Goal: Transaction & Acquisition: Purchase product/service

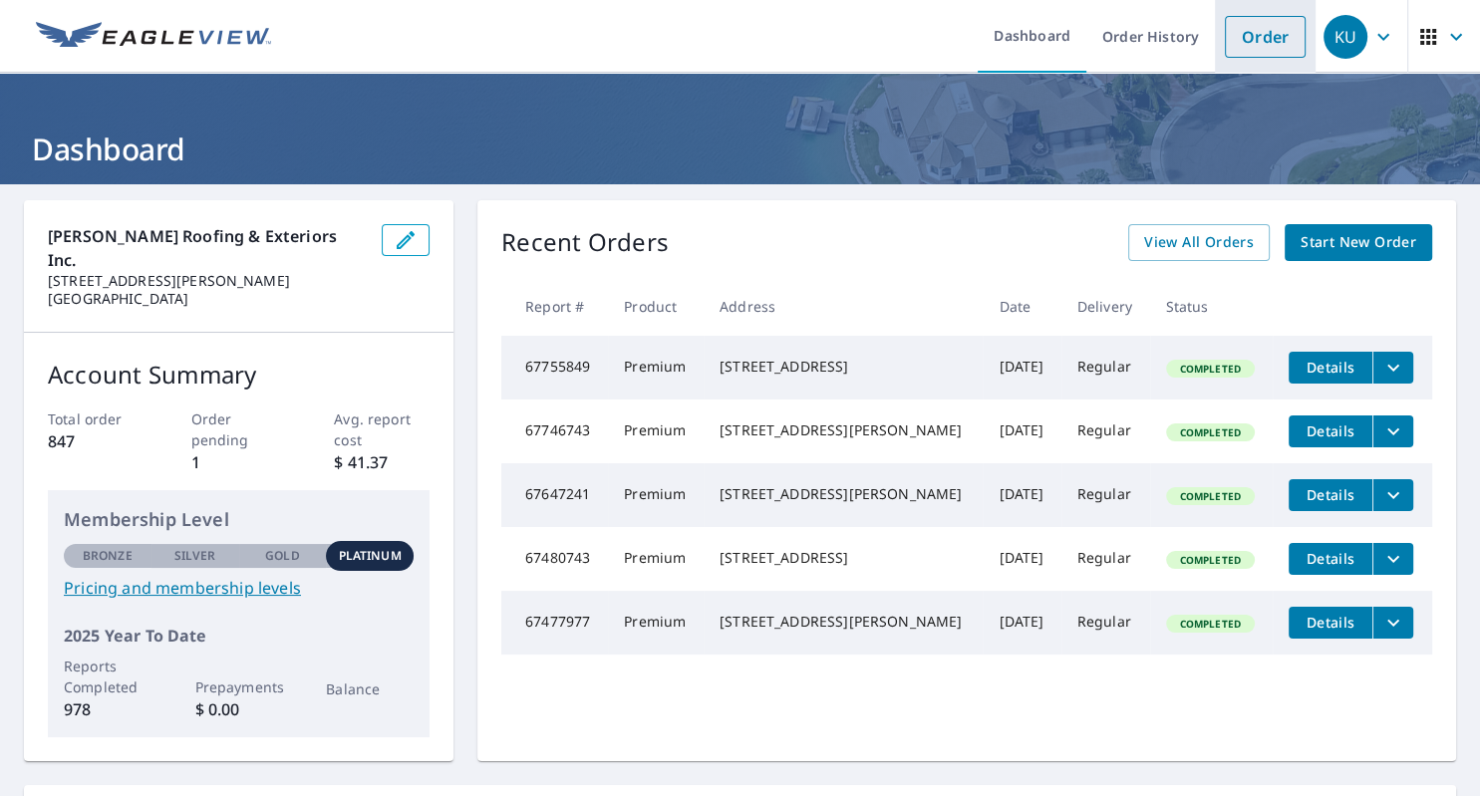
click at [1234, 22] on link "Order" at bounding box center [1265, 37] width 81 height 42
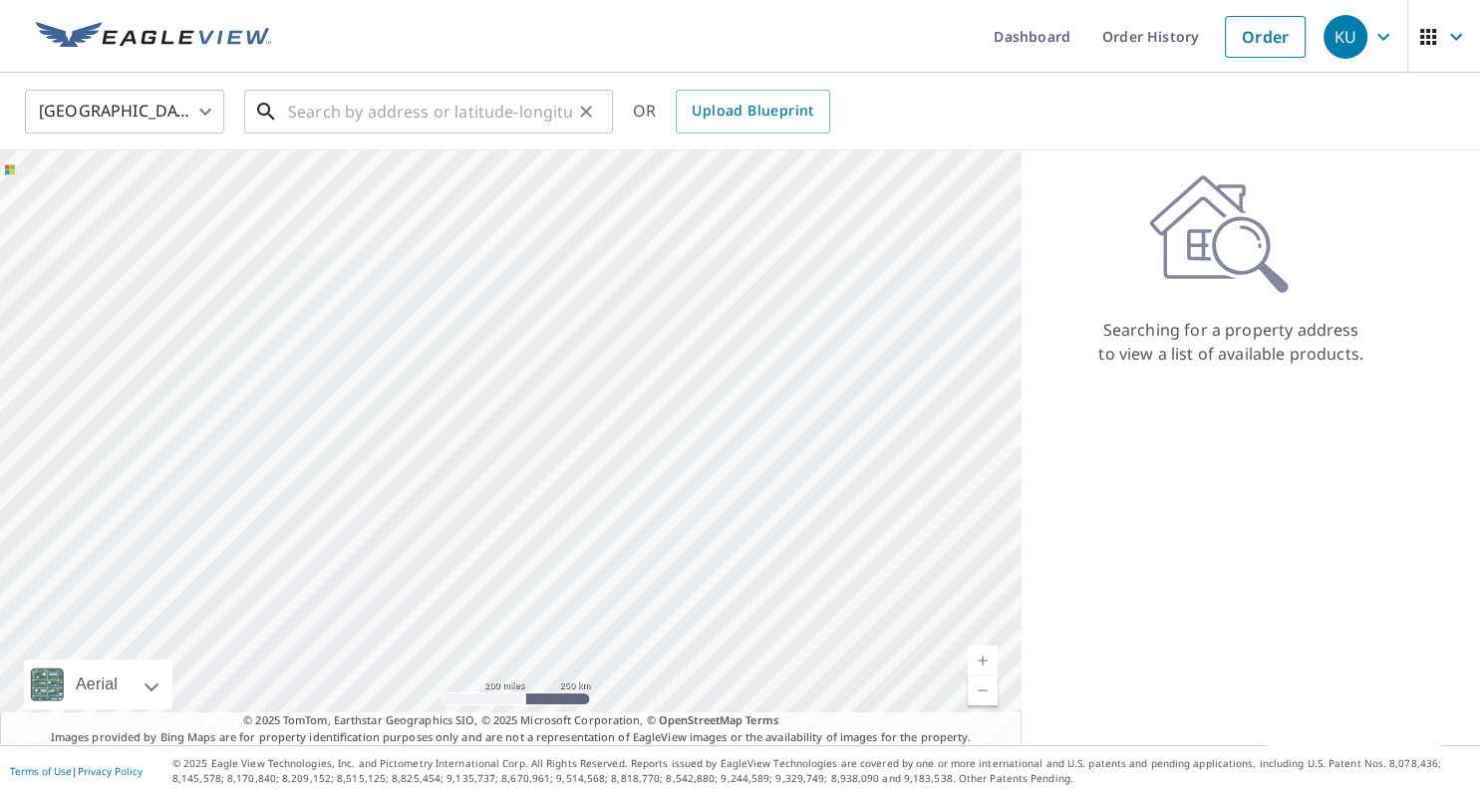
click at [381, 116] on input "text" at bounding box center [430, 112] width 284 height 56
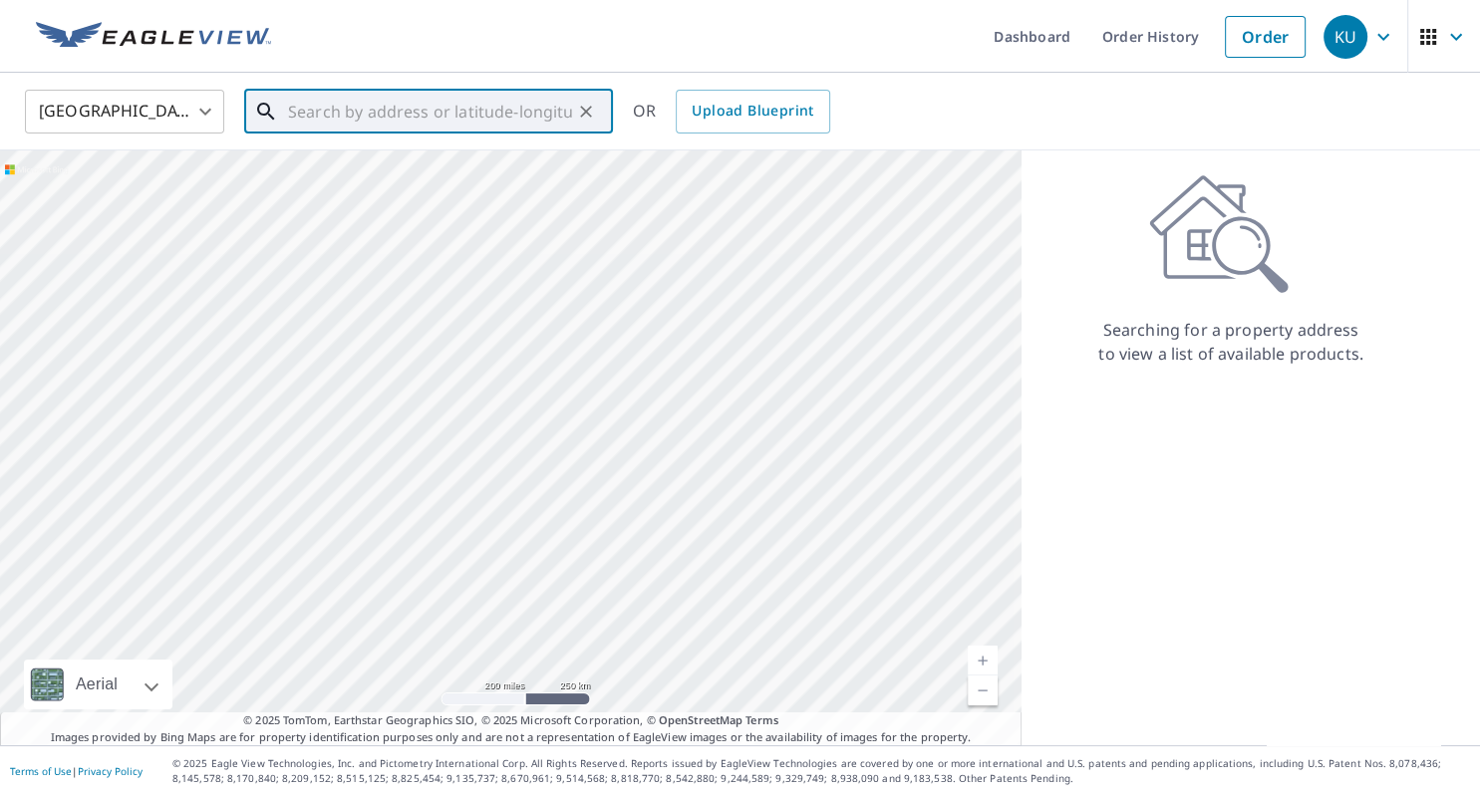
paste input "[STREET_ADDRESS][PERSON_NAME] (my home, we have hail resistant"
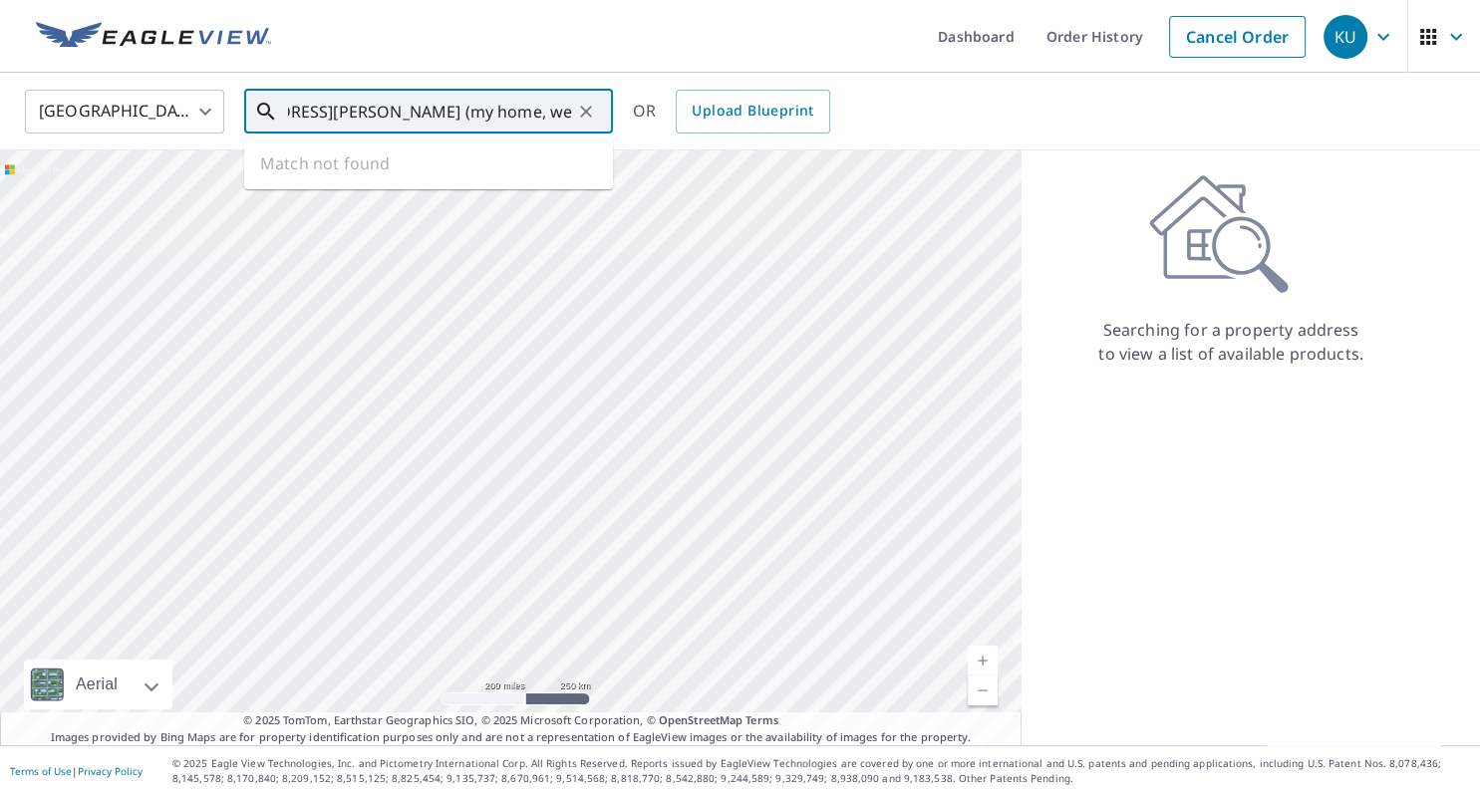
click at [556, 110] on input "[STREET_ADDRESS][PERSON_NAME] (my home, we have hail resistant" at bounding box center [430, 112] width 284 height 56
drag, startPoint x: 567, startPoint y: 109, endPoint x: 464, endPoint y: 111, distance: 102.7
click at [464, 111] on input "[STREET_ADDRESS][PERSON_NAME] (my home, we have hail resistant" at bounding box center [430, 112] width 284 height 56
type input "[STREET_ADDRESS][PERSON_NAME] (my home, we hav"
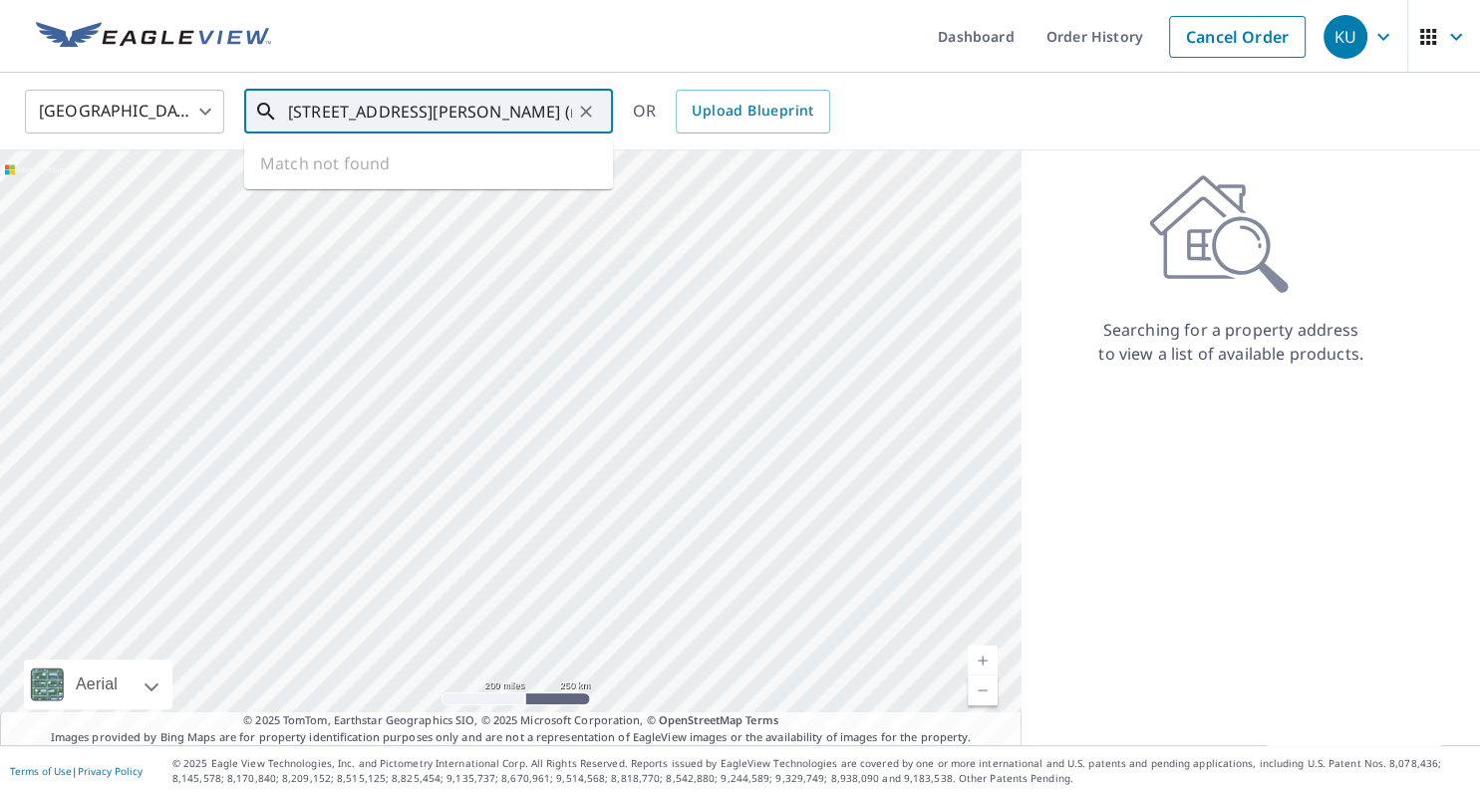
drag, startPoint x: 564, startPoint y: 116, endPoint x: 254, endPoint y: 103, distance: 310.2
click at [288, 103] on input "[STREET_ADDRESS][PERSON_NAME] (my home, we hav" at bounding box center [430, 112] width 284 height 56
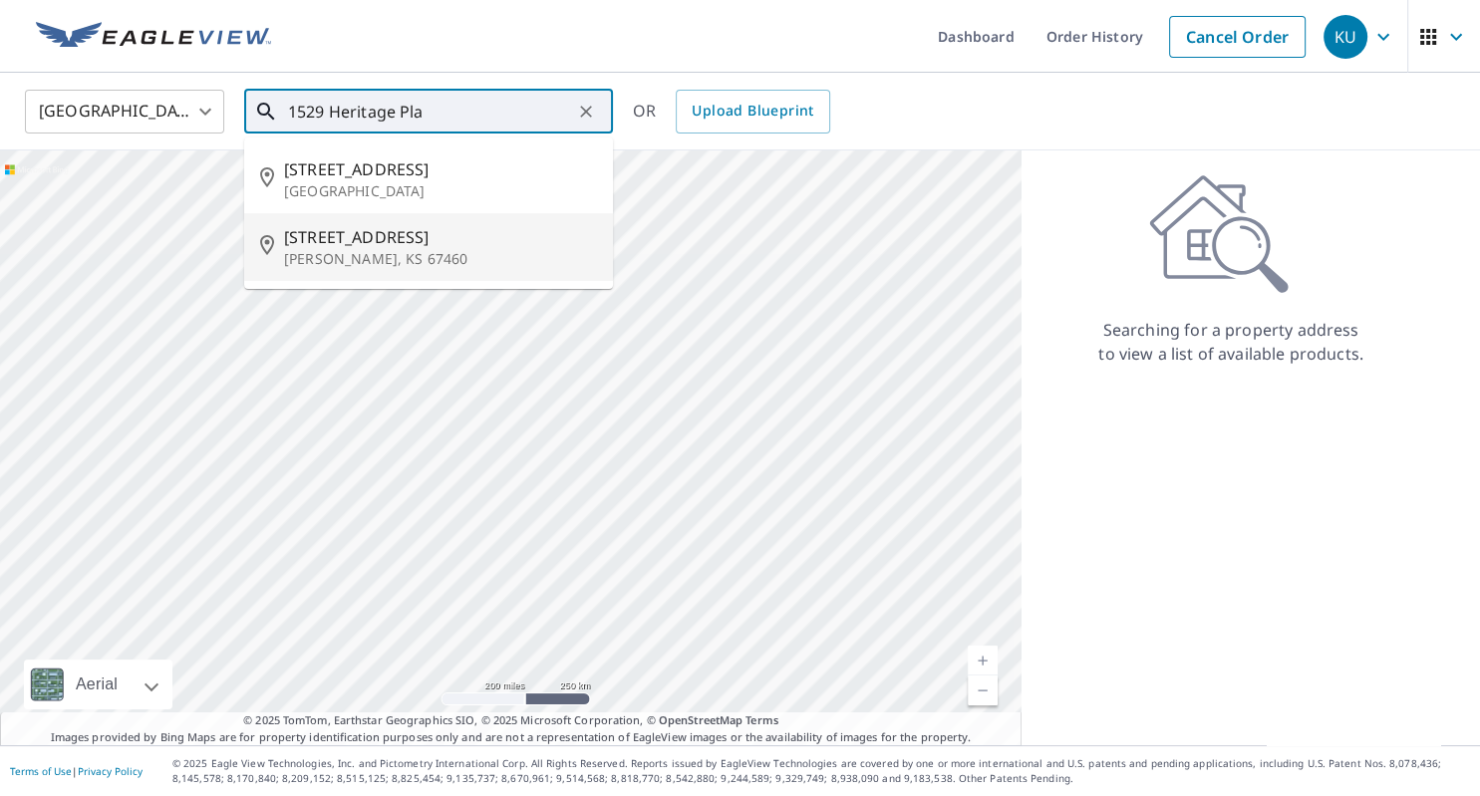
click at [360, 235] on span "[STREET_ADDRESS]" at bounding box center [440, 237] width 313 height 24
type input "[STREET_ADDRESS][PERSON_NAME]"
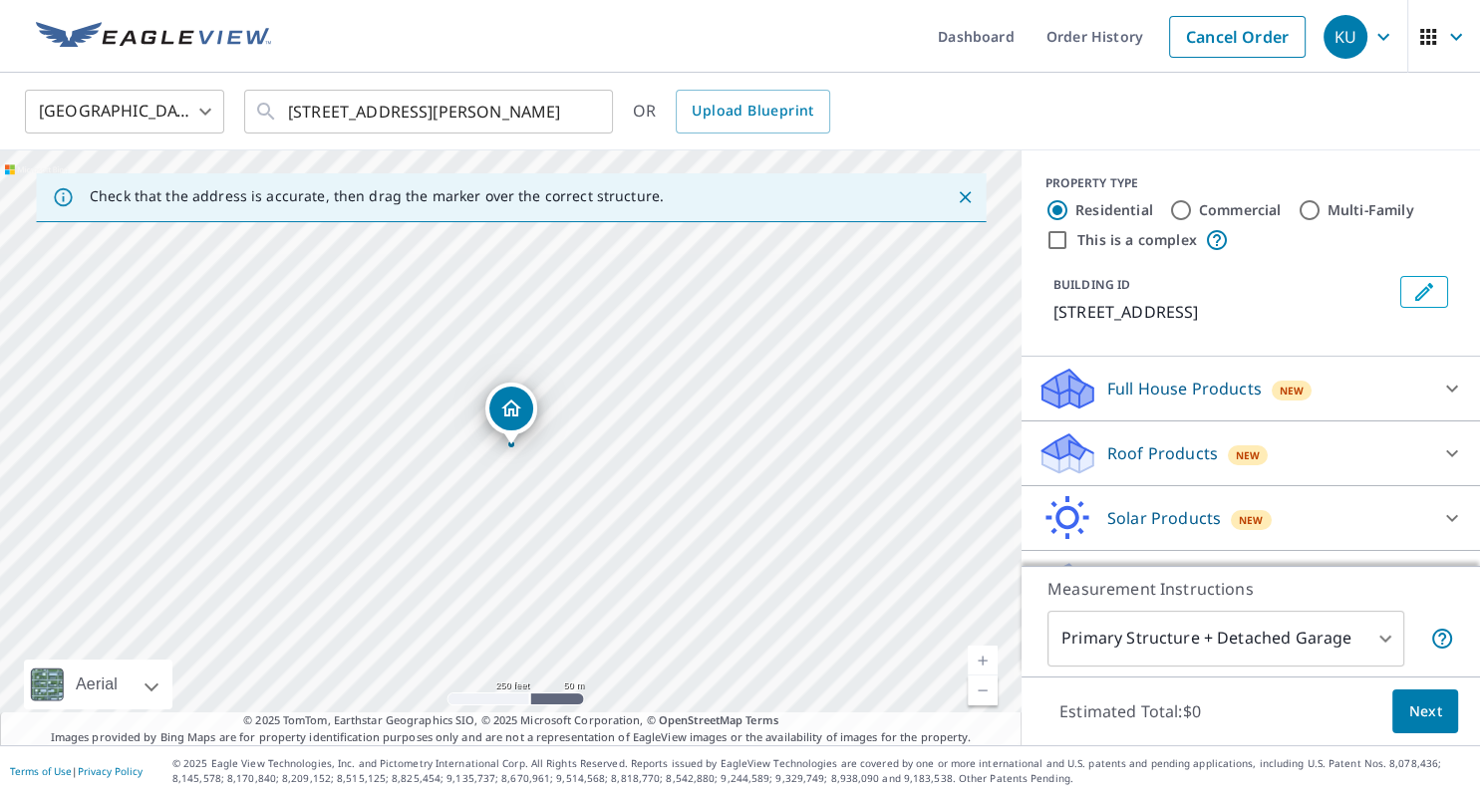
click at [1068, 446] on icon at bounding box center [1067, 446] width 51 height 25
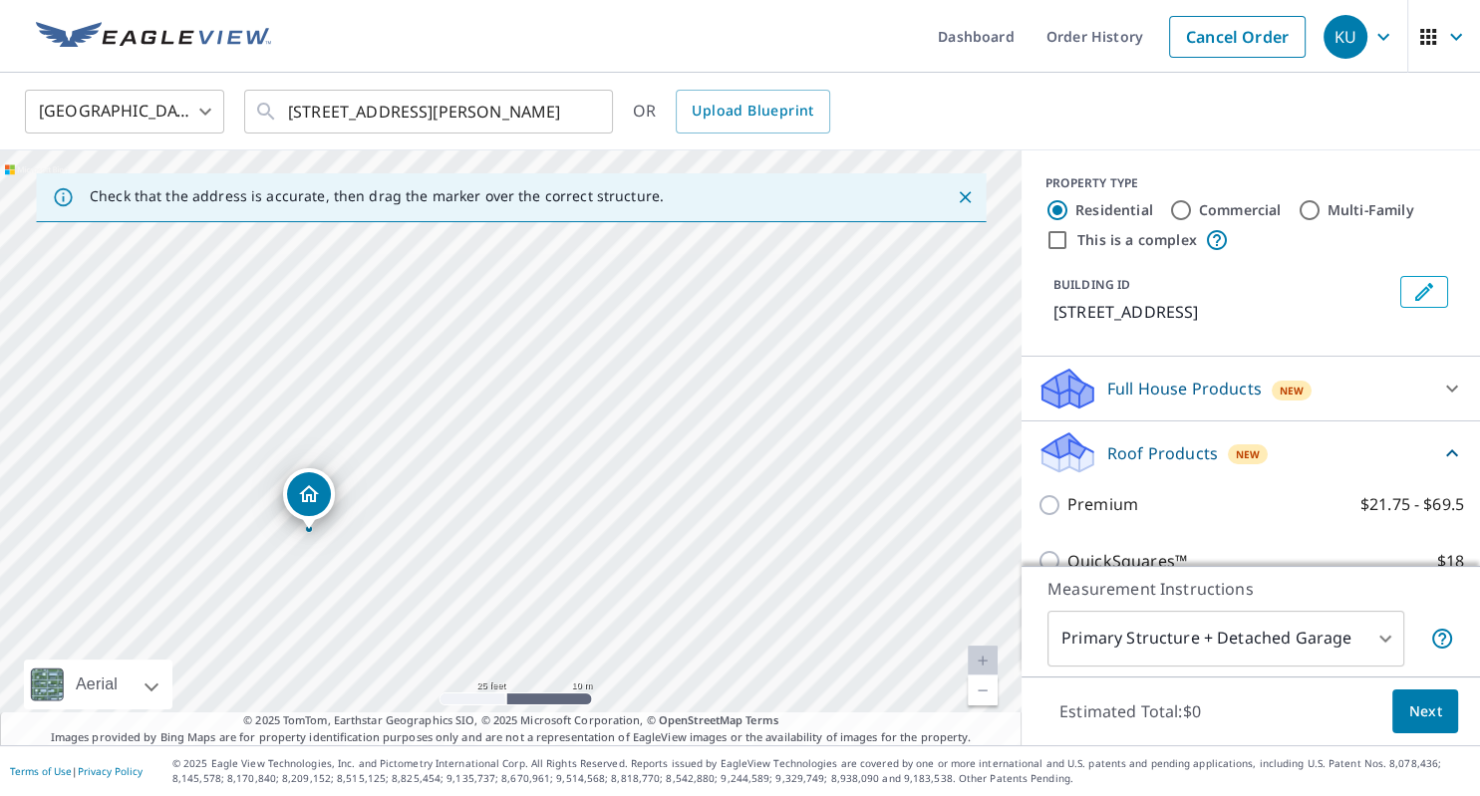
drag, startPoint x: 347, startPoint y: 414, endPoint x: 385, endPoint y: 496, distance: 91.0
click at [385, 496] on div "[STREET_ADDRESS][PERSON_NAME]" at bounding box center [510, 447] width 1021 height 595
click at [1377, 631] on body "KU KU Dashboard Order History Cancel Order KU [GEOGRAPHIC_DATA] [GEOGRAPHIC_DAT…" at bounding box center [740, 398] width 1480 height 796
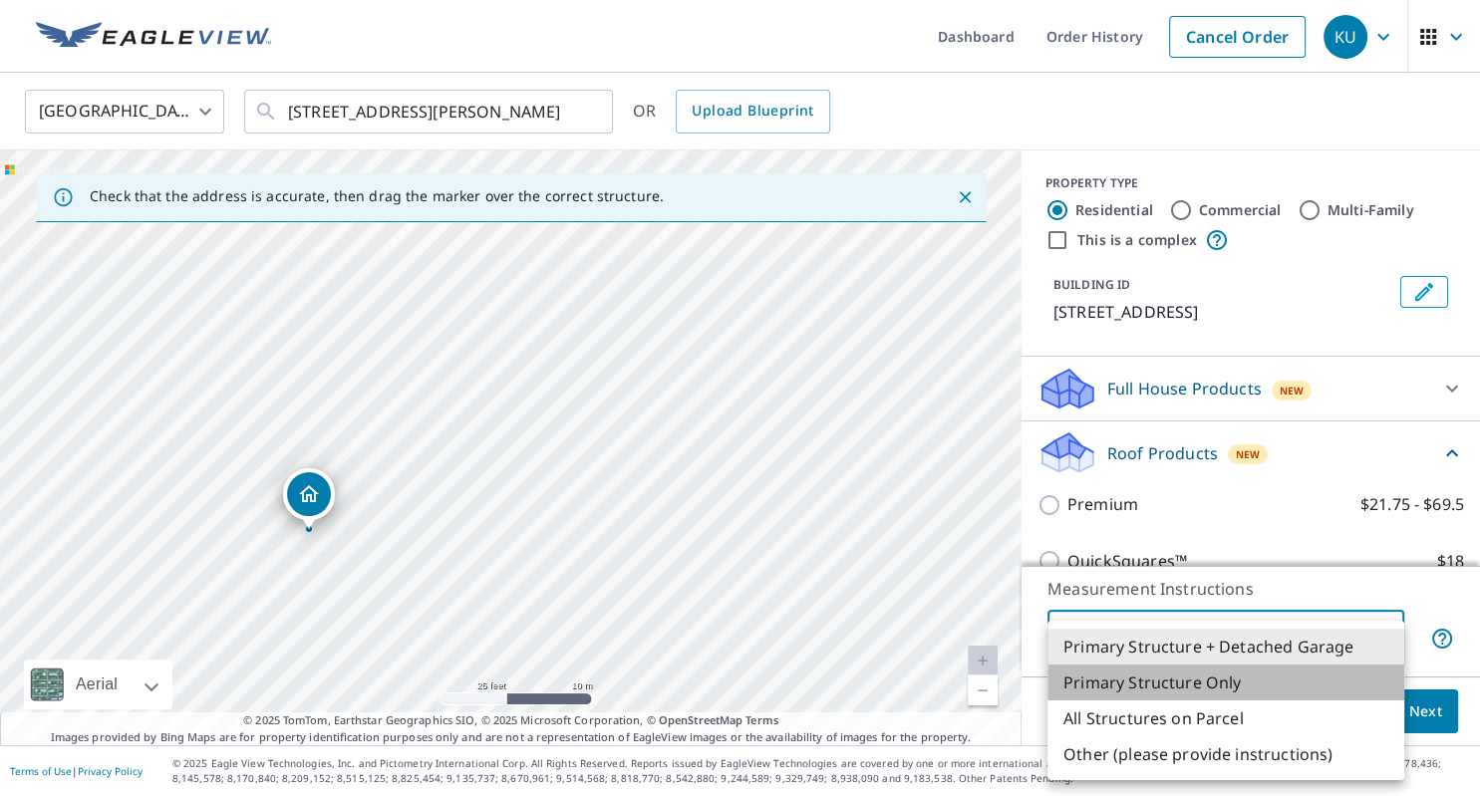
click at [1163, 684] on li "Primary Structure Only" at bounding box center [1225, 683] width 357 height 36
type input "2"
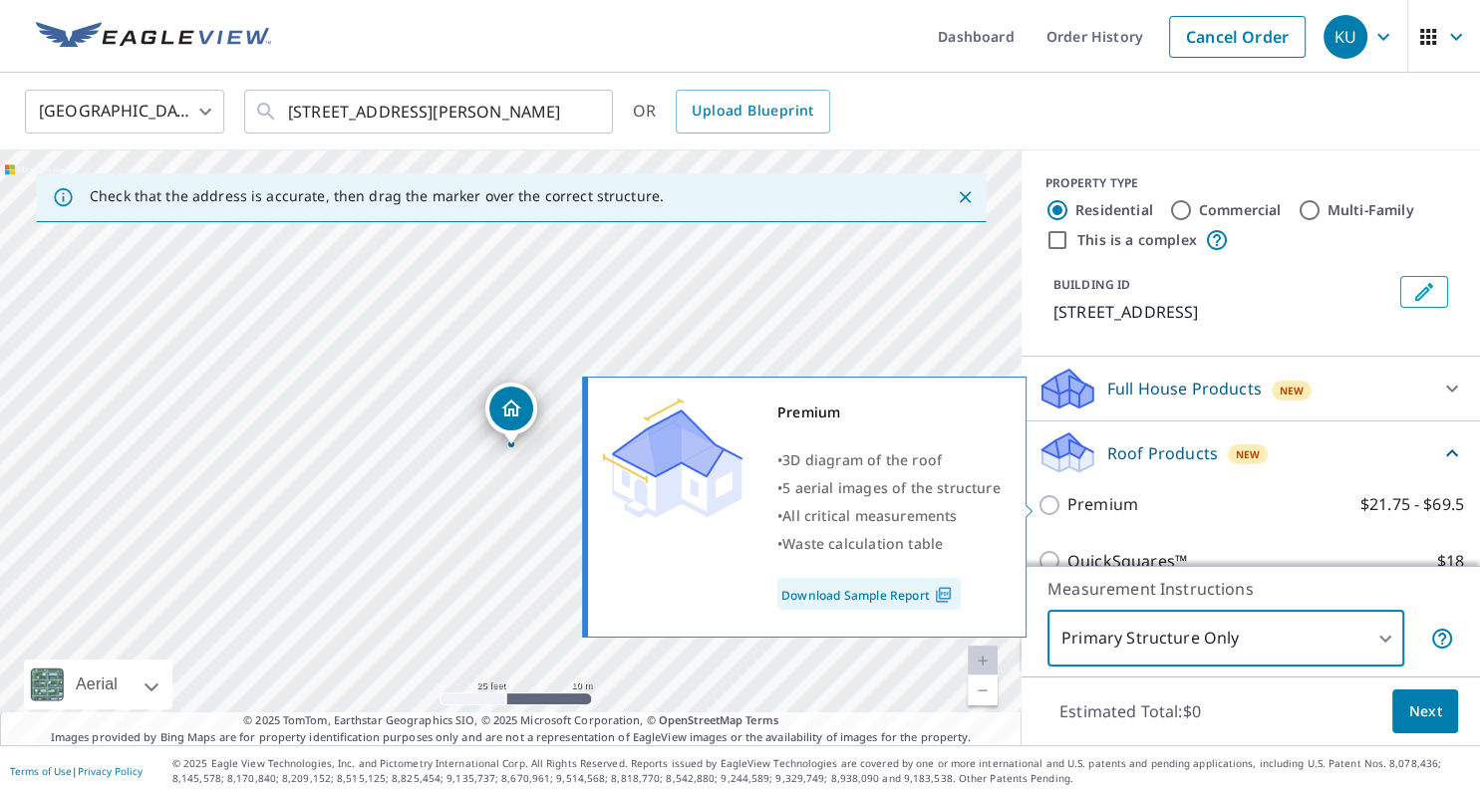
click at [1052, 507] on input "Premium $21.75 - $69.5" at bounding box center [1052, 505] width 30 height 24
checkbox input "true"
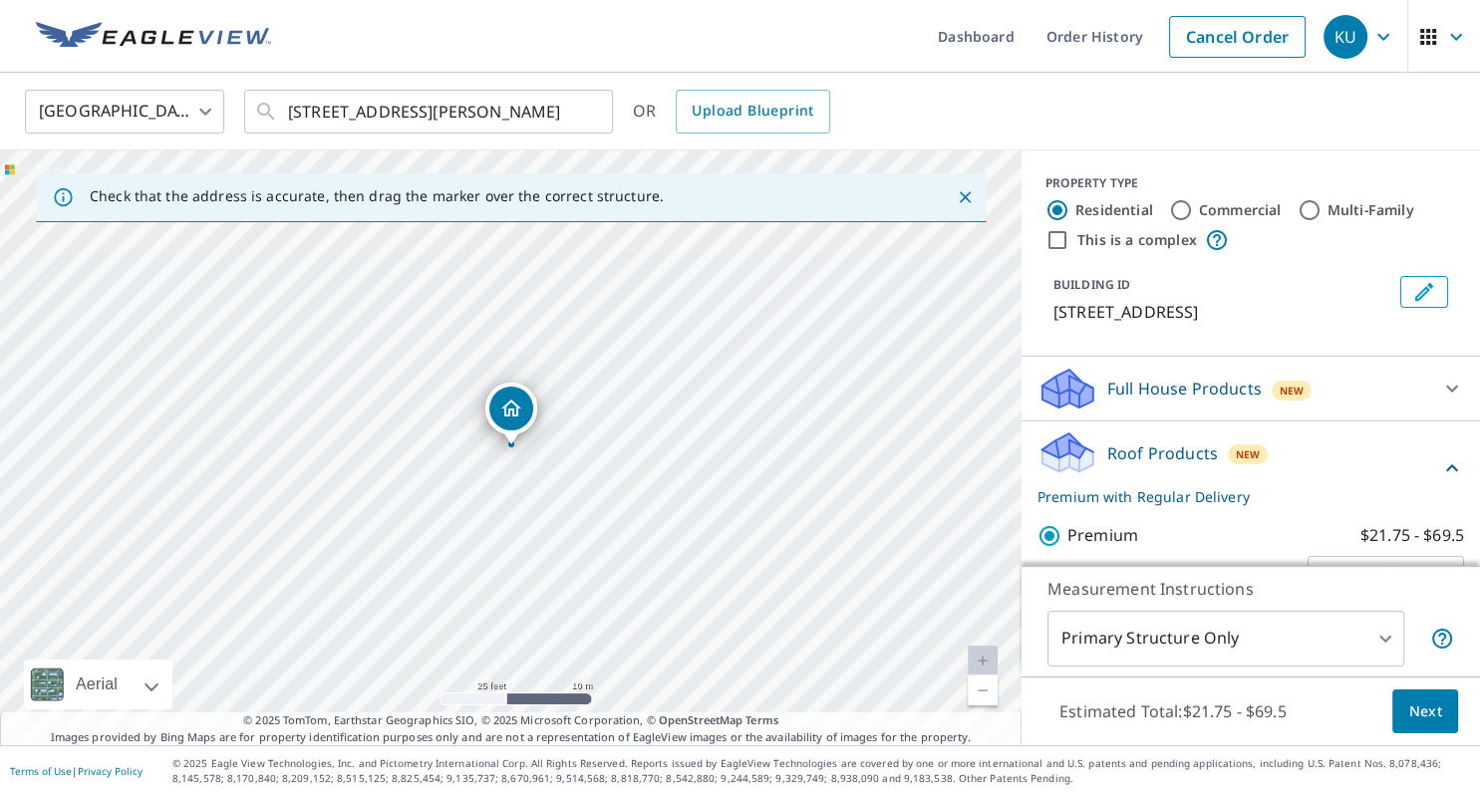
click at [1410, 706] on span "Next" at bounding box center [1425, 712] width 34 height 25
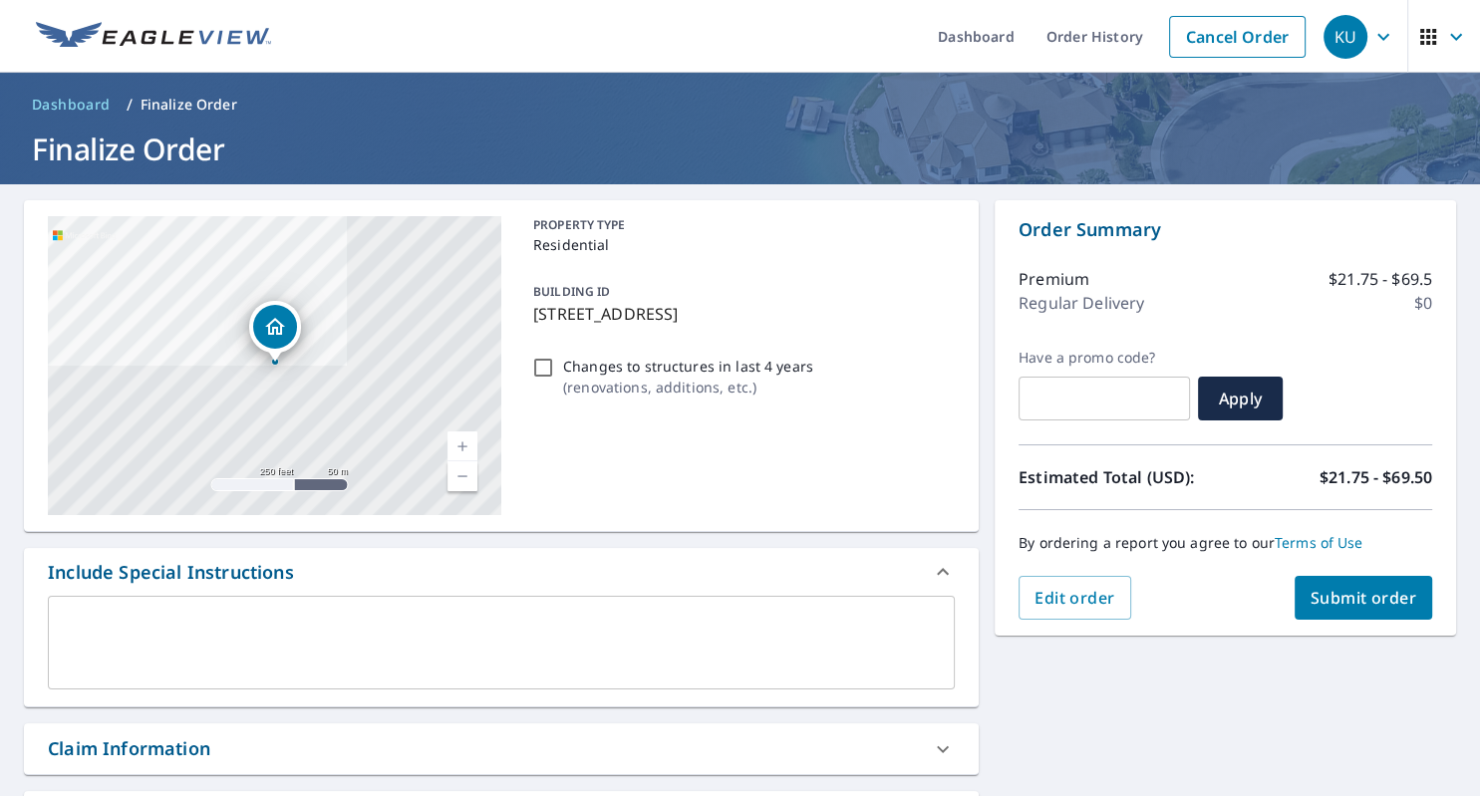
click at [122, 734] on div "Claim Information" at bounding box center [501, 748] width 955 height 51
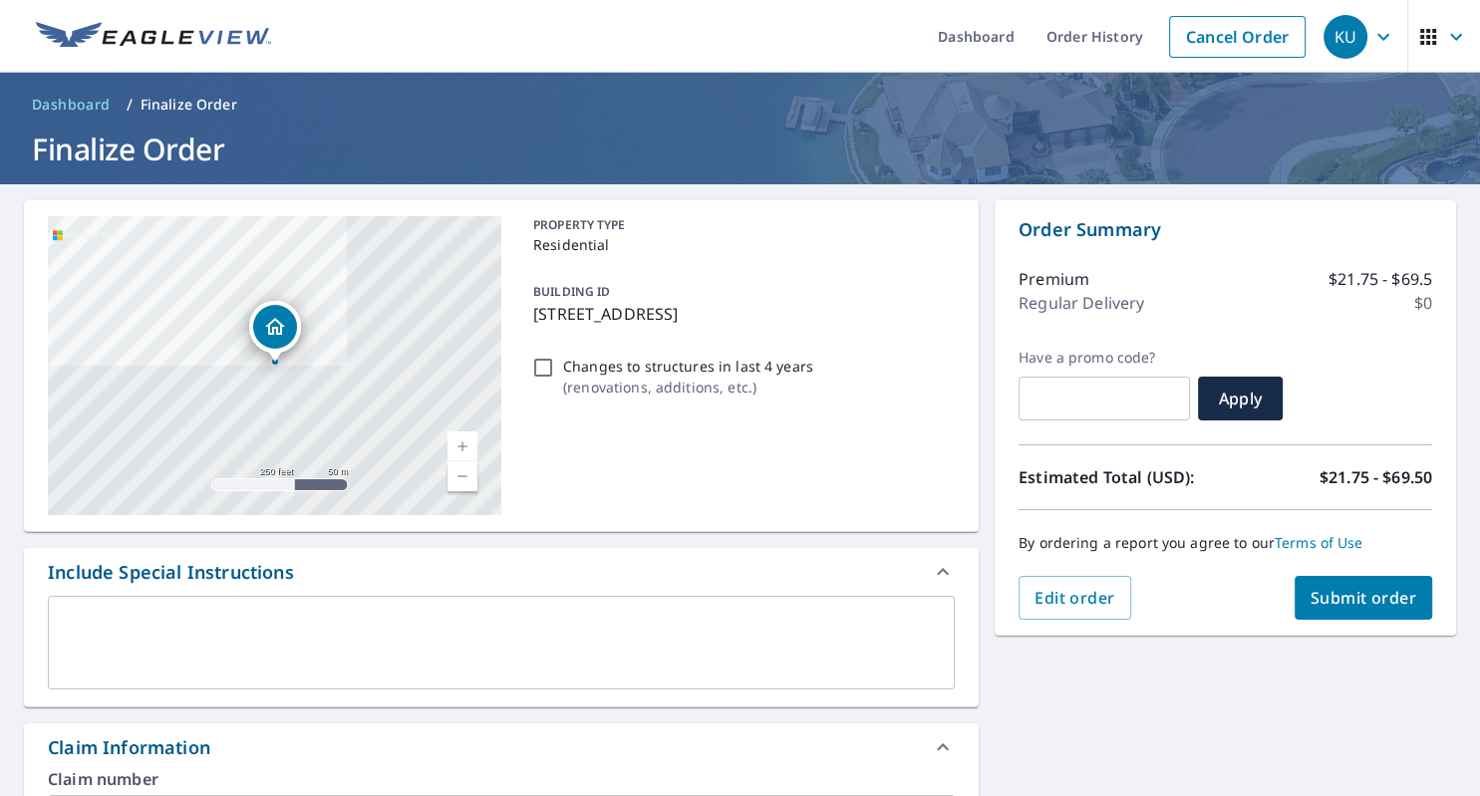
checkbox input "true"
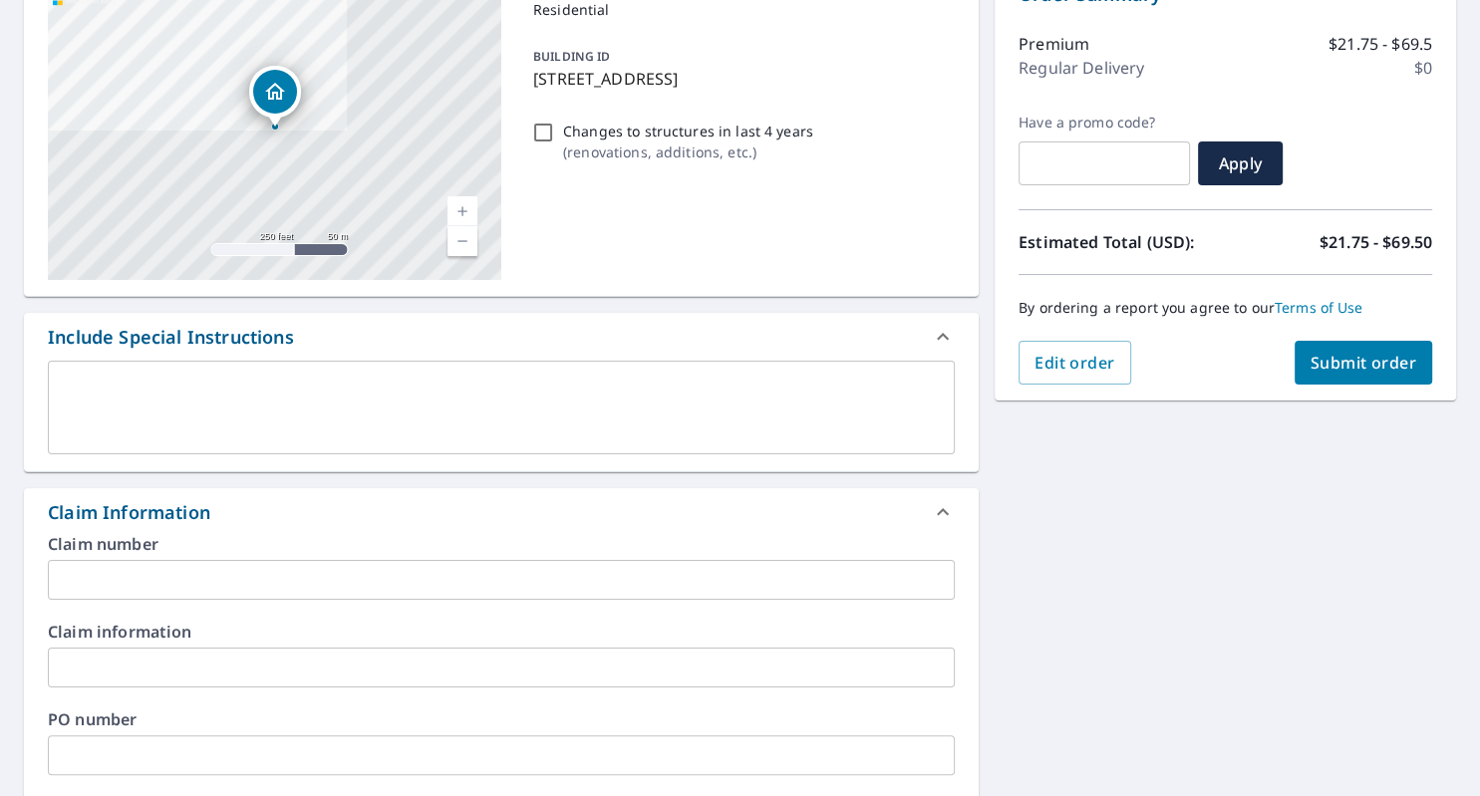
scroll to position [344, 0]
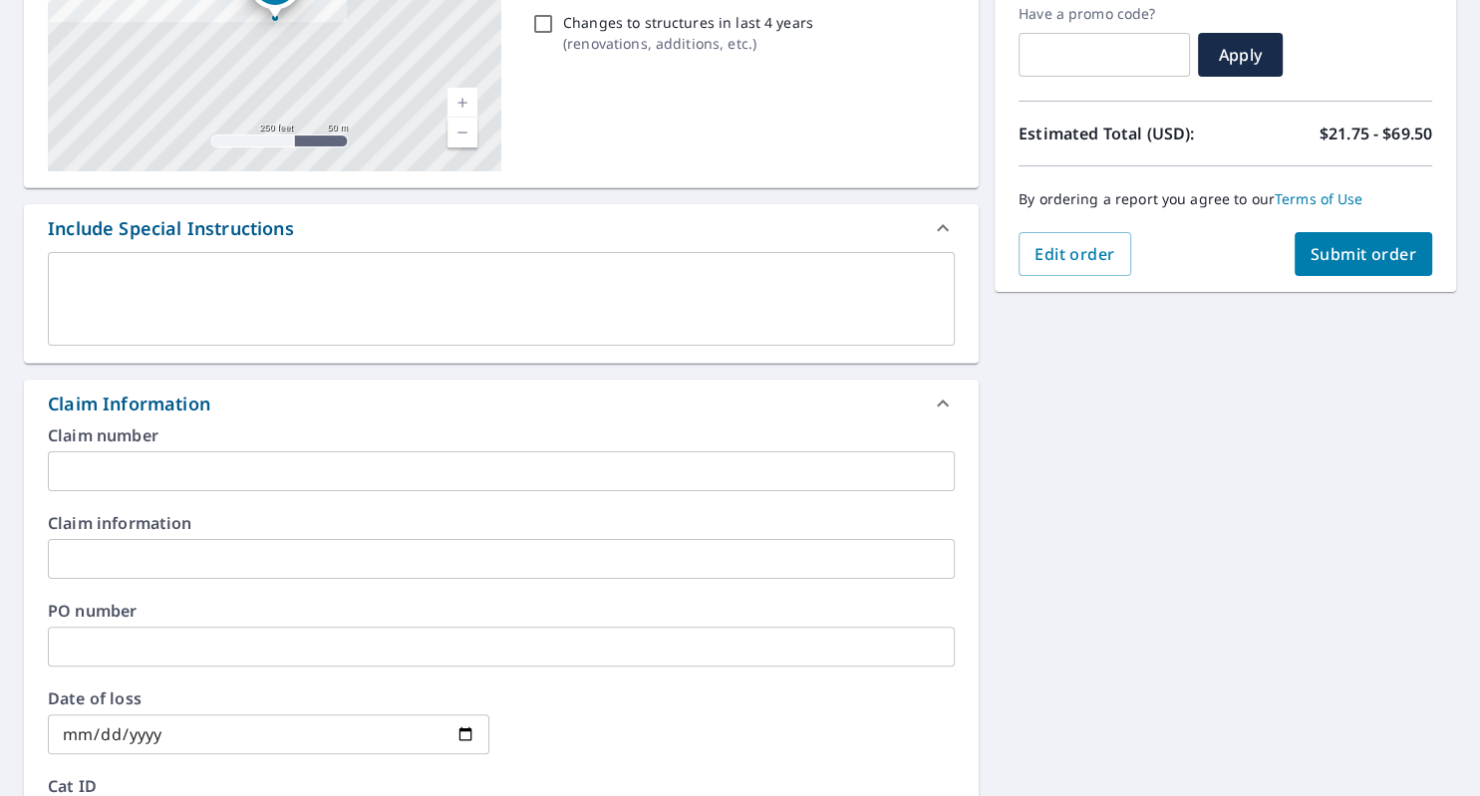
click at [91, 476] on input "text" at bounding box center [501, 471] width 907 height 40
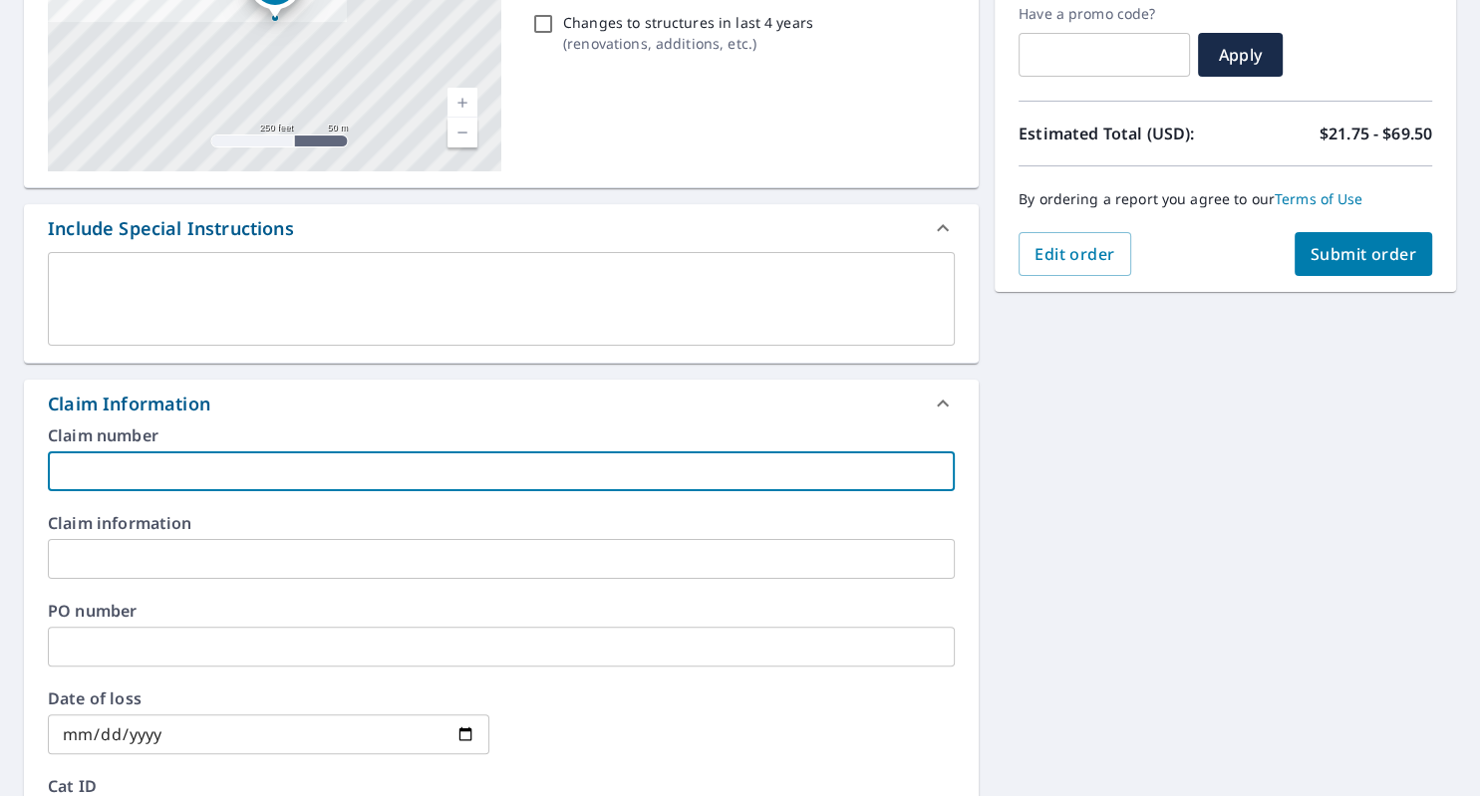
type input "k"
checkbox input "true"
type input "ka"
checkbox input "true"
type input "kat"
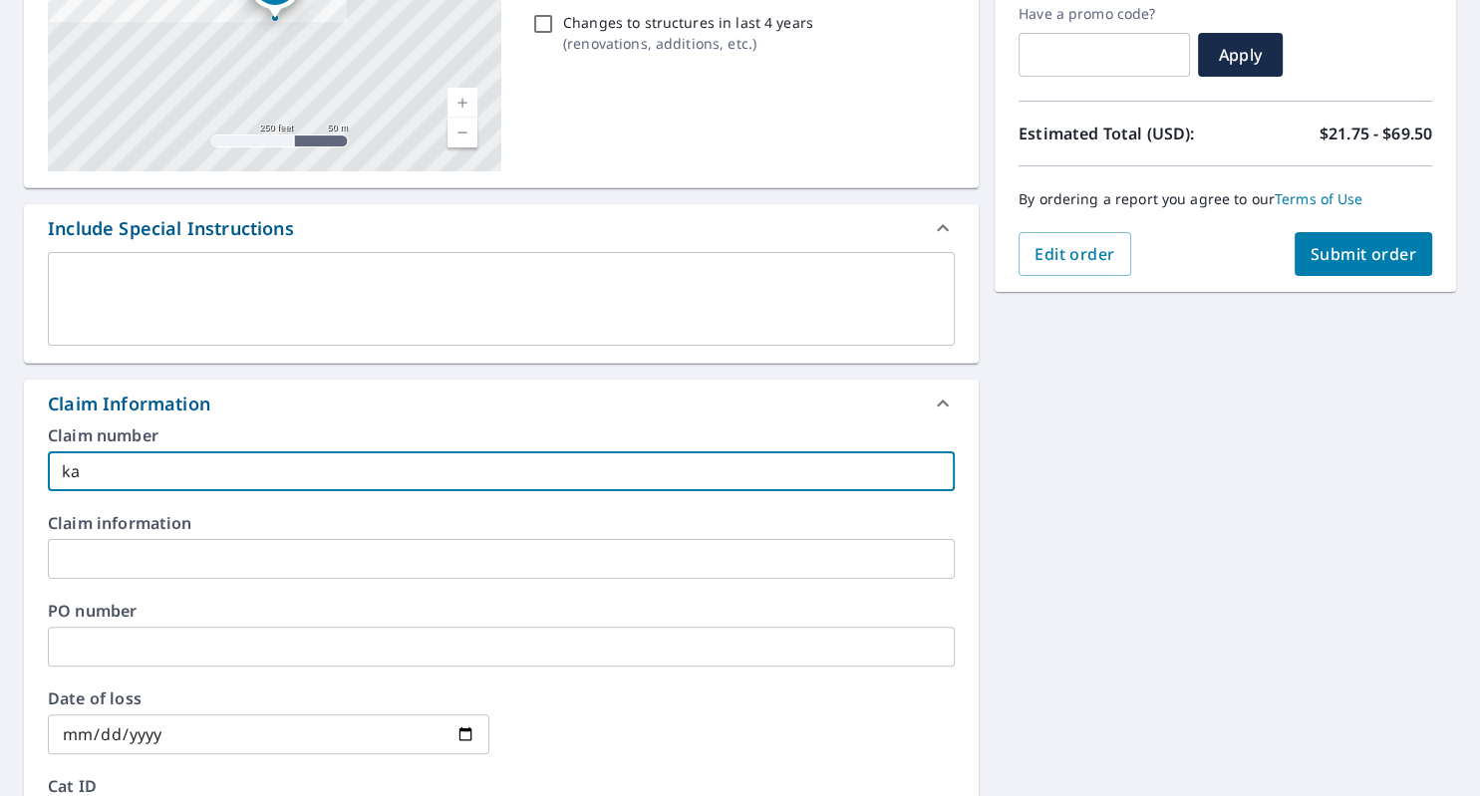
checkbox input "true"
type input "[PERSON_NAME]"
checkbox input "true"
type input "[PERSON_NAME]"
checkbox input "true"
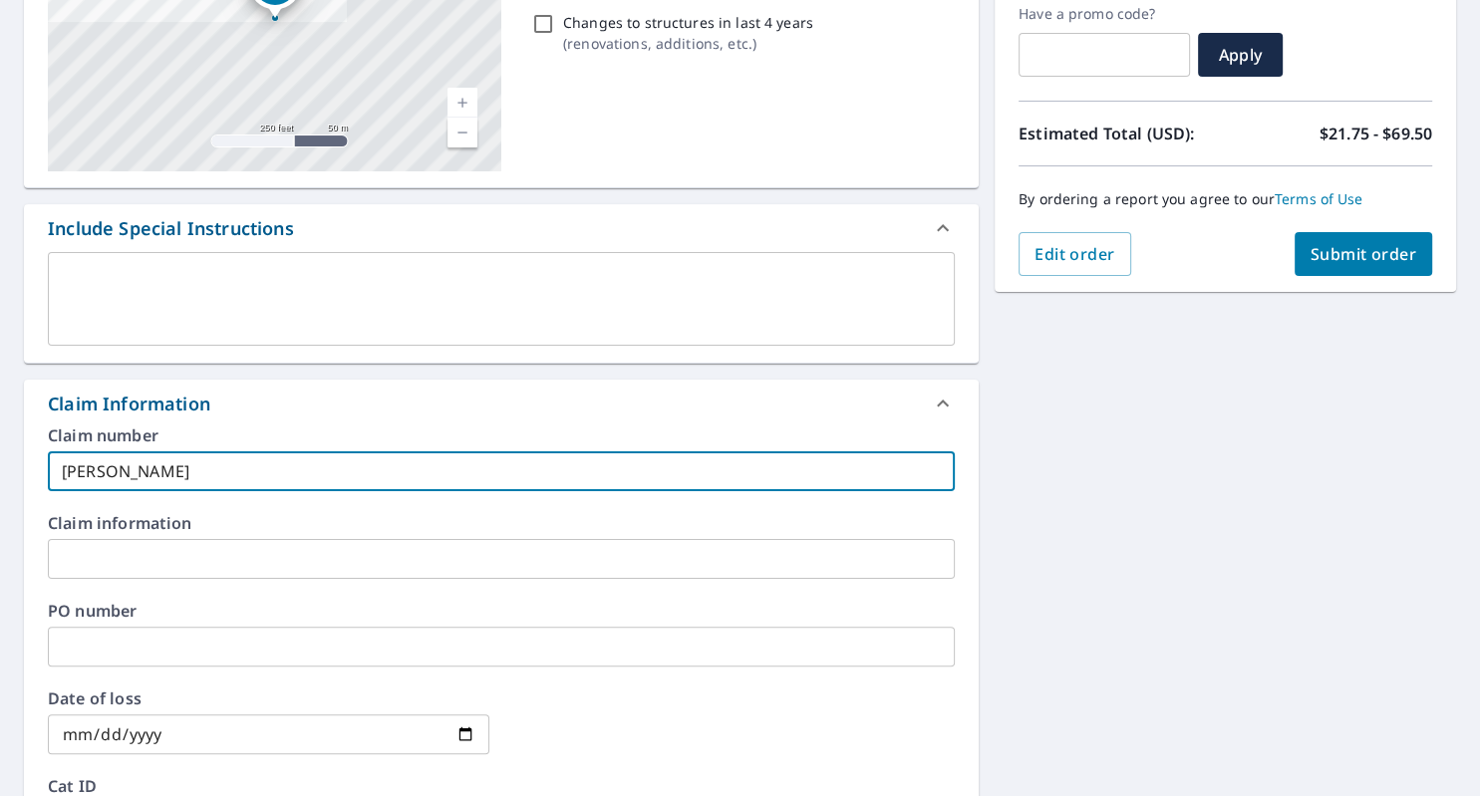
type input "[PERSON_NAME]"
checkbox input "true"
type input "[PERSON_NAME]"
checkbox input "true"
type input "[PERSON_NAME];"
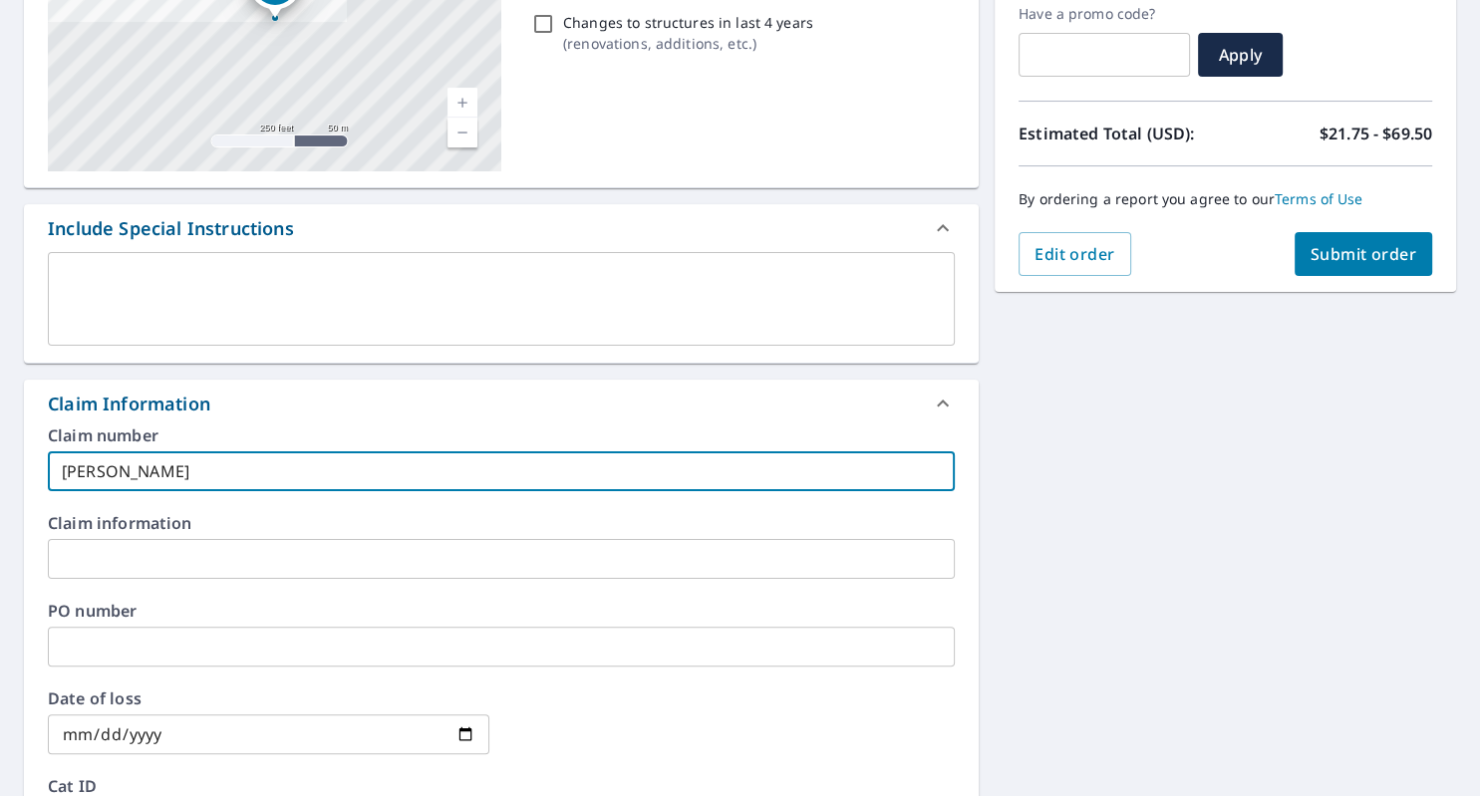
checkbox input "true"
type input "[PERSON_NAME];l"
checkbox input "true"
type input "[PERSON_NAME];"
checkbox input "true"
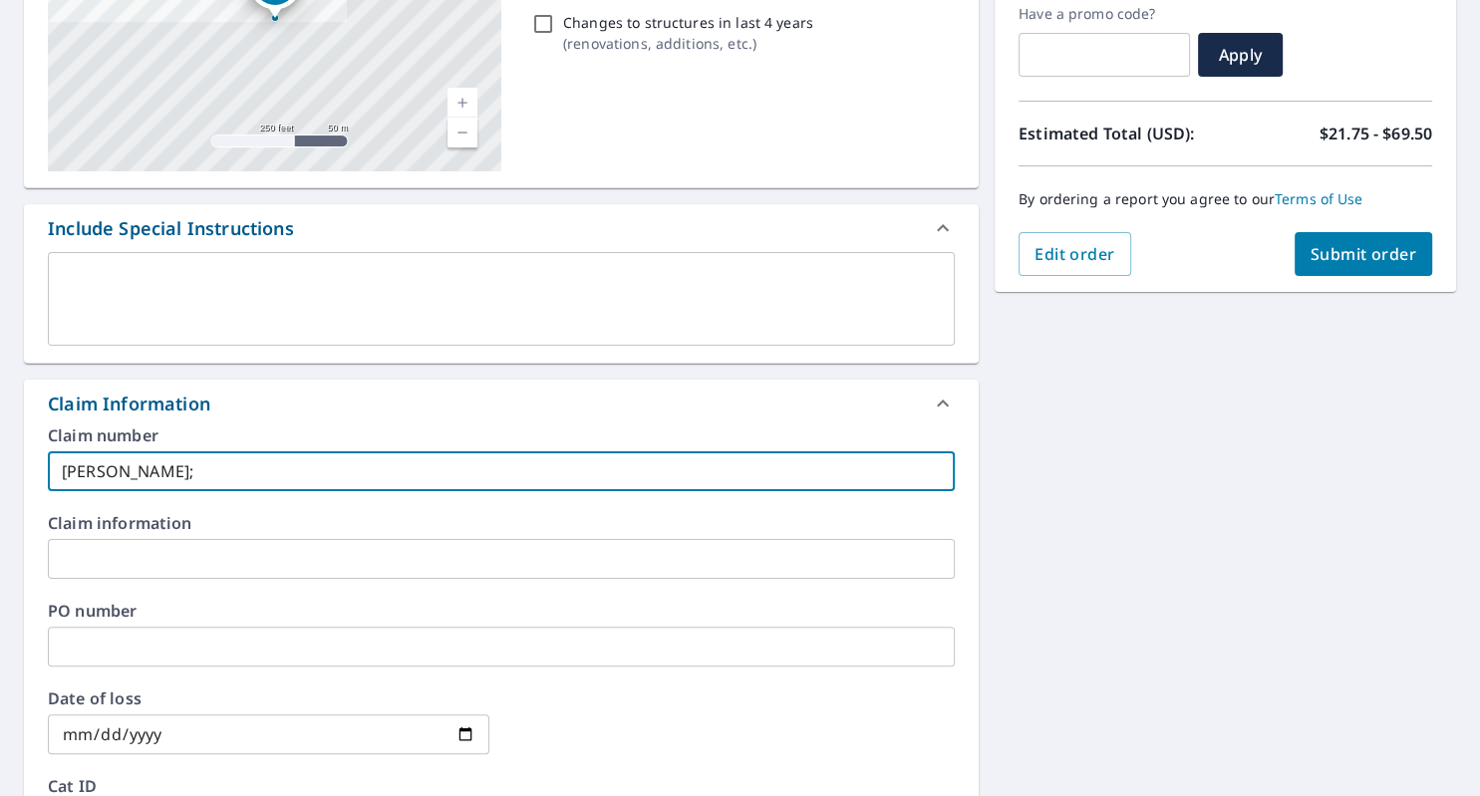
type input "[PERSON_NAME];a"
checkbox input "true"
type input "[PERSON_NAME];al"
checkbox input "true"
type input "[PERSON_NAME];alt"
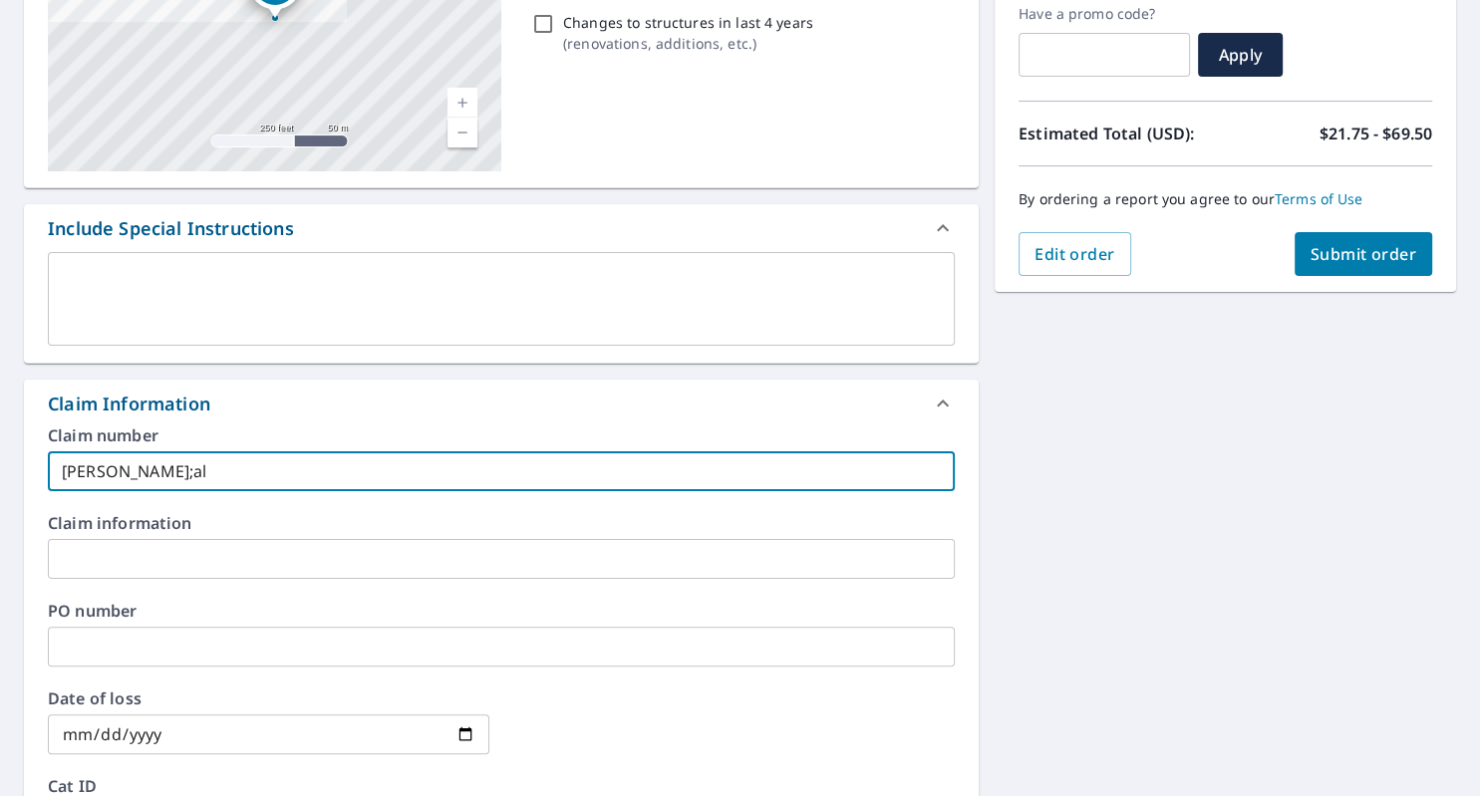
checkbox input "true"
type input "[PERSON_NAME];al"
checkbox input "true"
type input "[PERSON_NAME];a"
checkbox input "true"
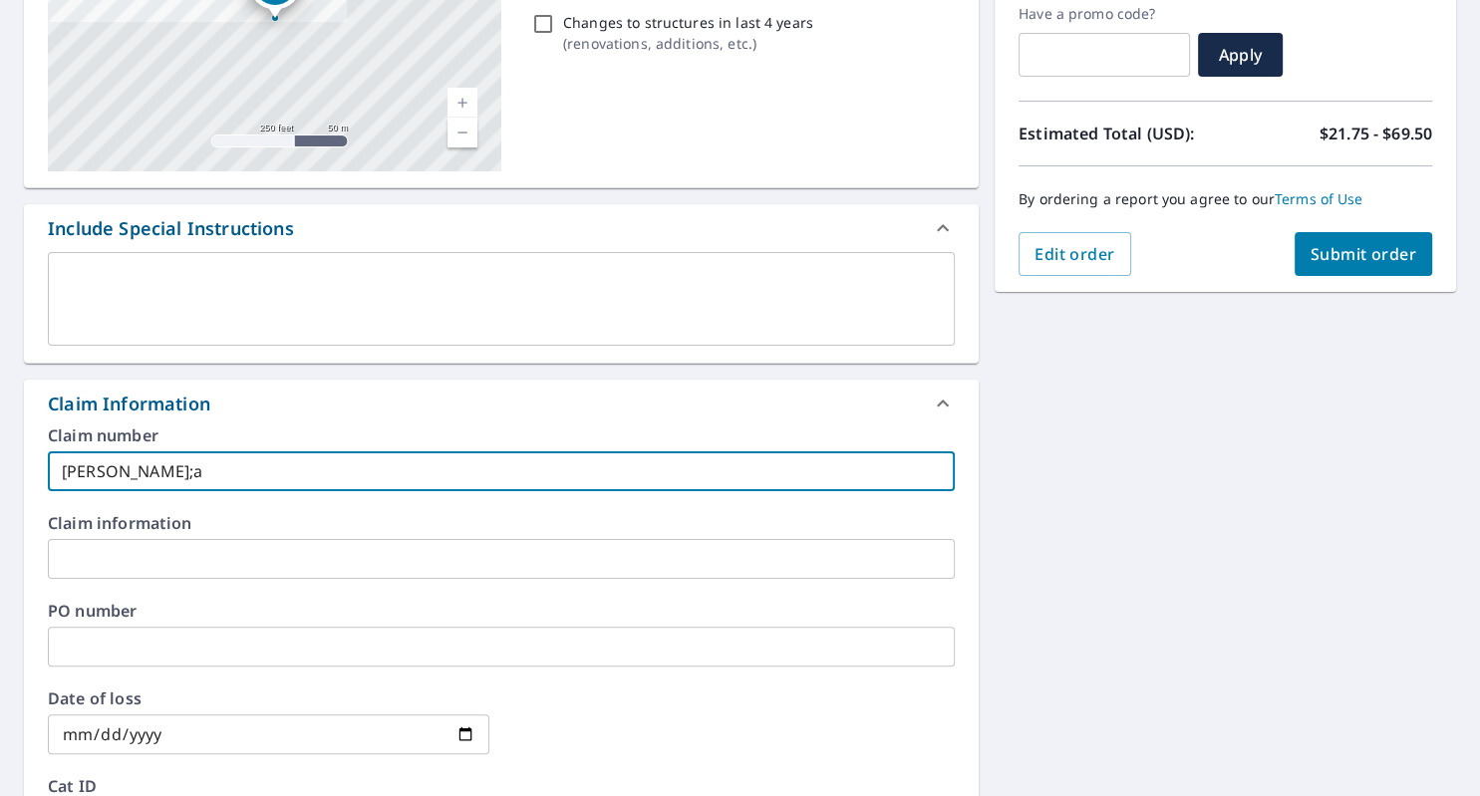
type input "[PERSON_NAME];"
checkbox input "true"
type input "[PERSON_NAME]"
checkbox input "true"
type input "[PERSON_NAME]"
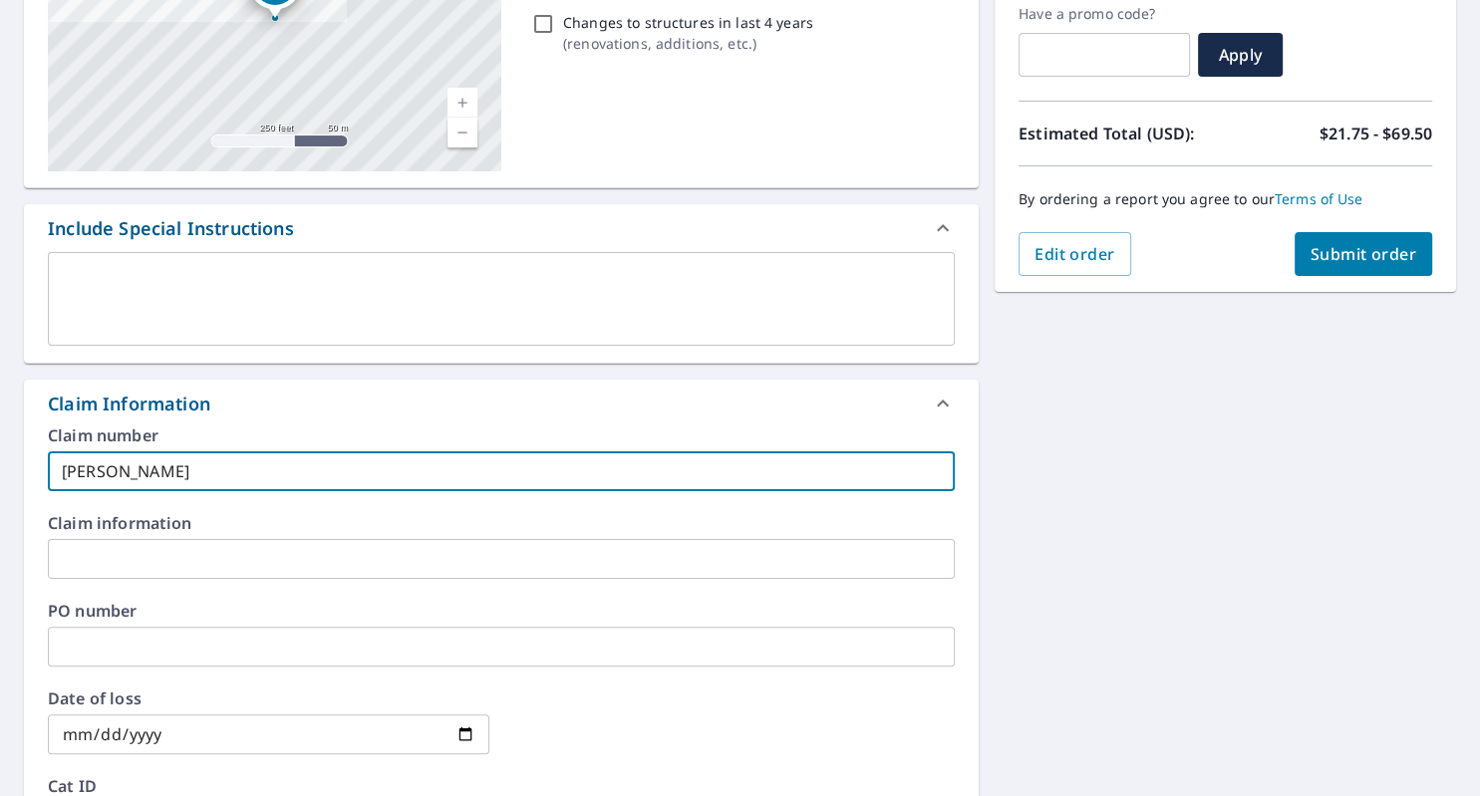
checkbox input "true"
type input "[PERSON_NAME]"
checkbox input "true"
type input "[PERSON_NAME] [PERSON_NAME]"
checkbox input "true"
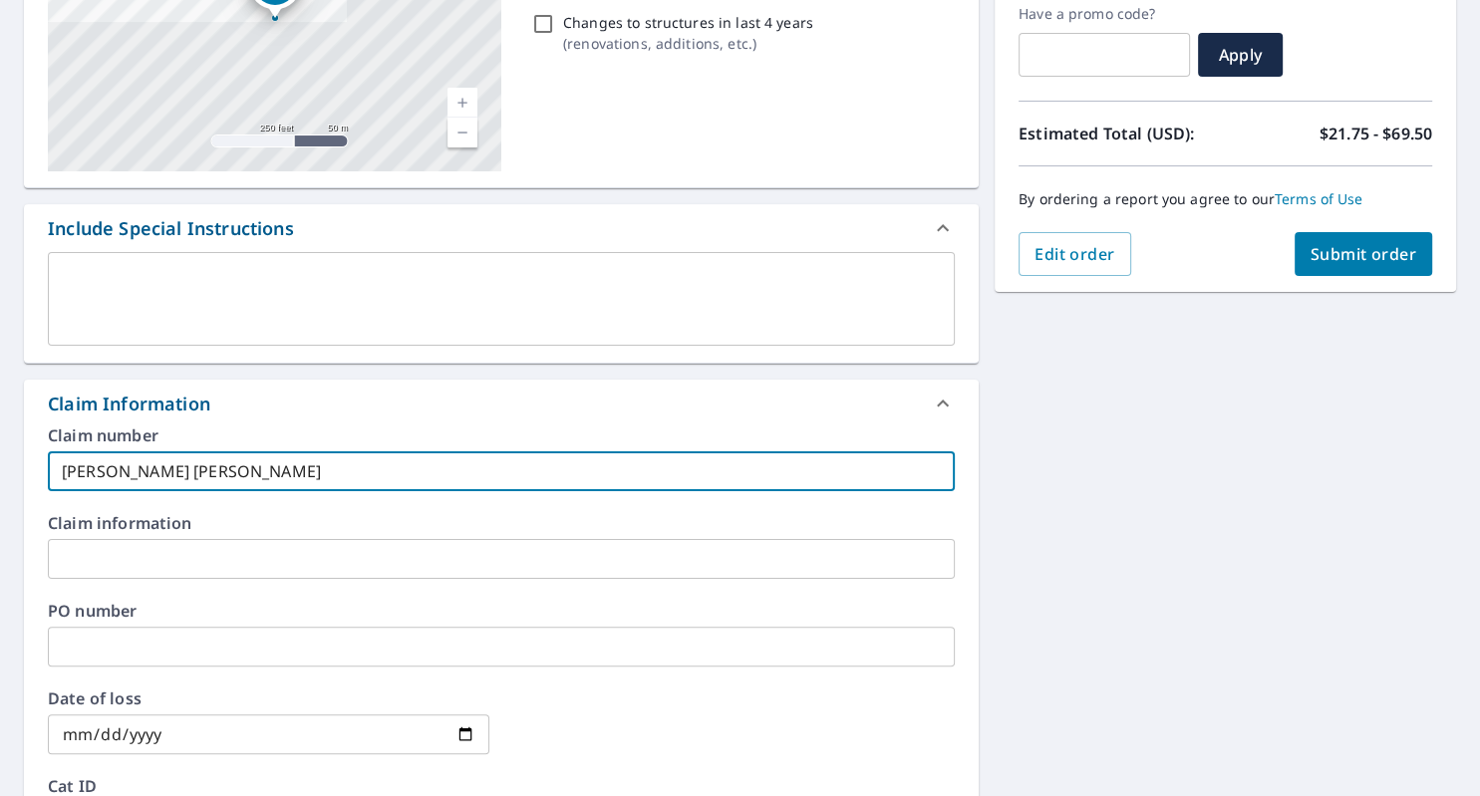
type input "[PERSON_NAME]"
checkbox input "true"
type input "[PERSON_NAME]"
checkbox input "true"
type input "[PERSON_NAME]"
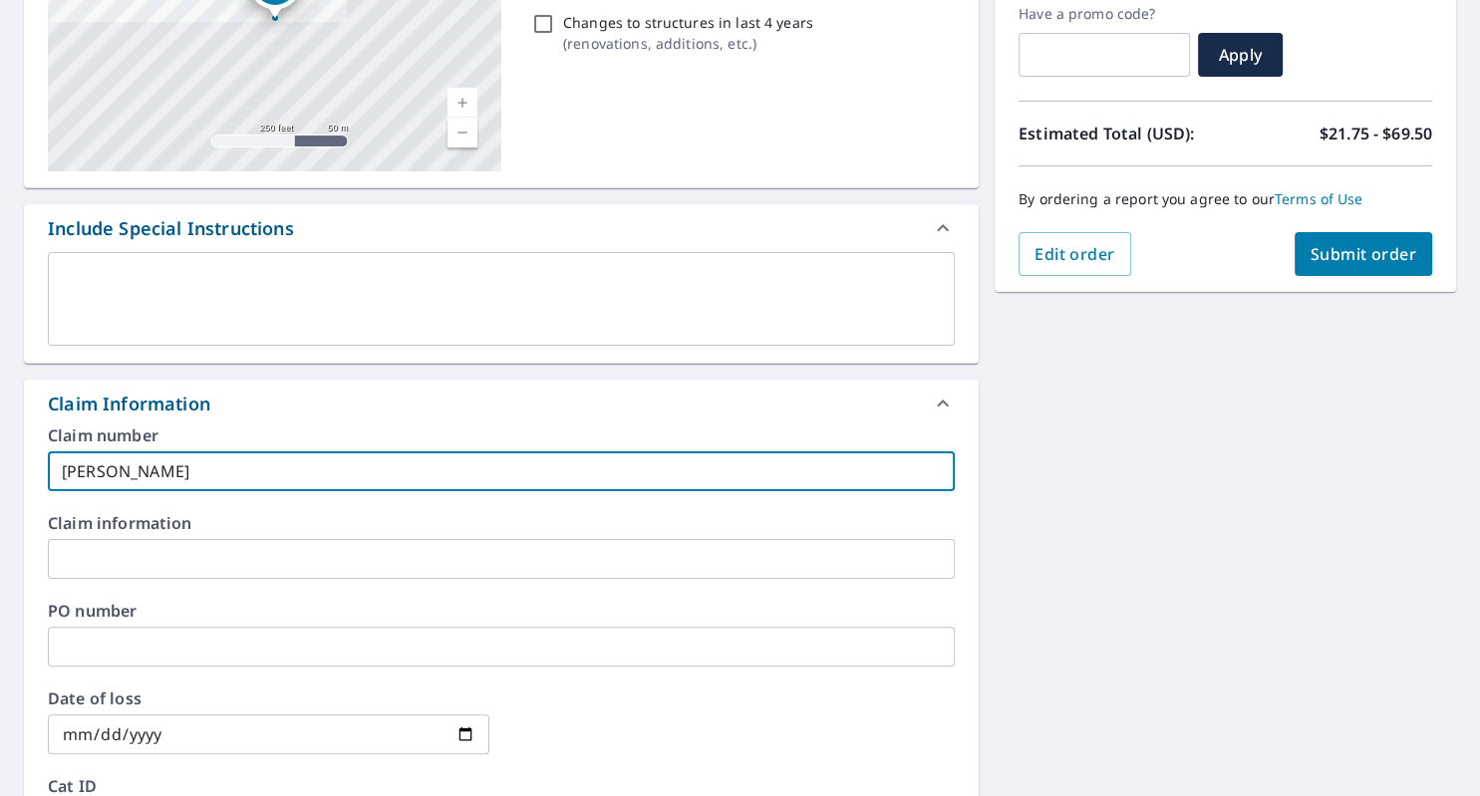
checkbox input "true"
type input "[PERSON_NAME]"
click at [1333, 259] on span "Submit order" at bounding box center [1363, 254] width 107 height 22
checkbox input "true"
